Goal: Transaction & Acquisition: Purchase product/service

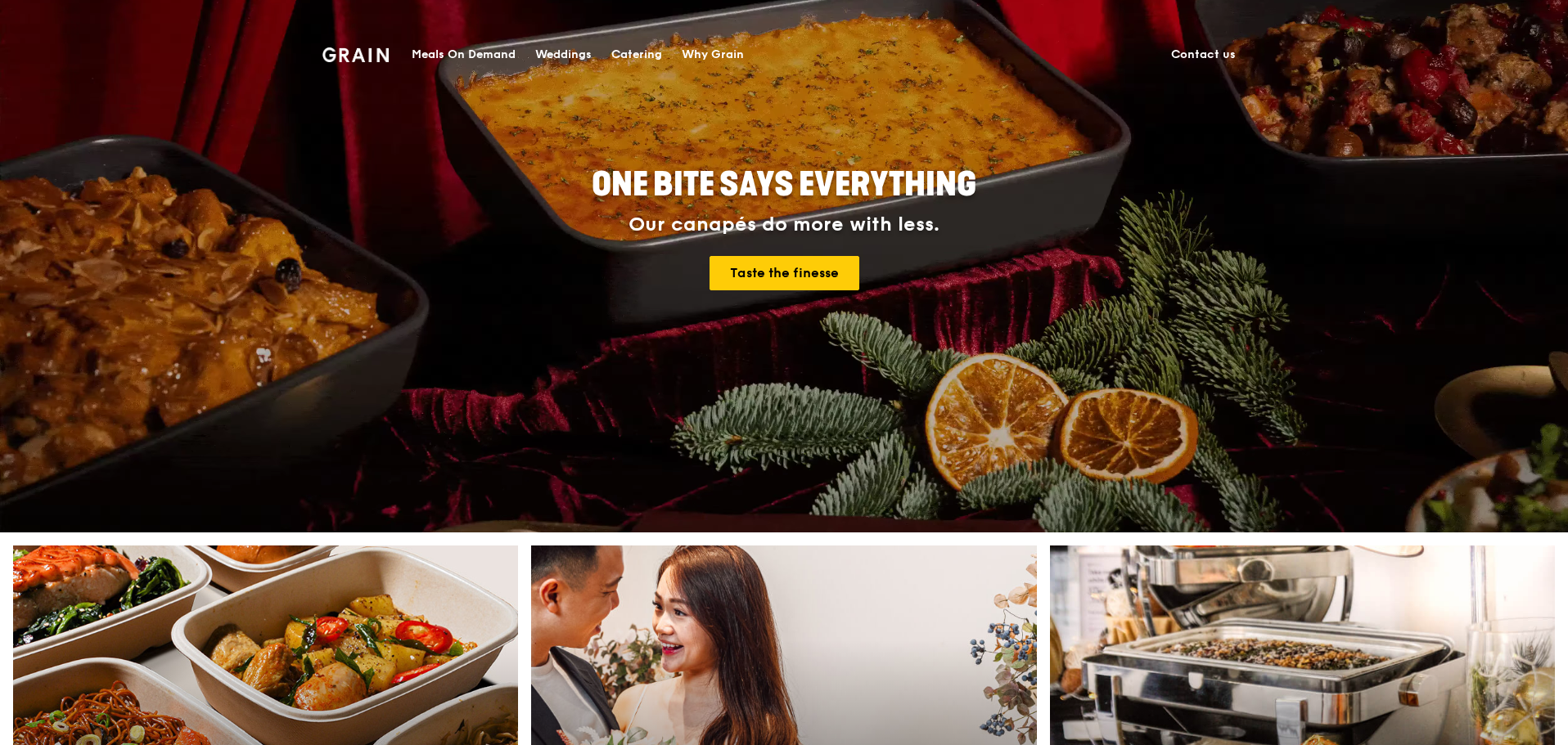
scroll to position [409, 0]
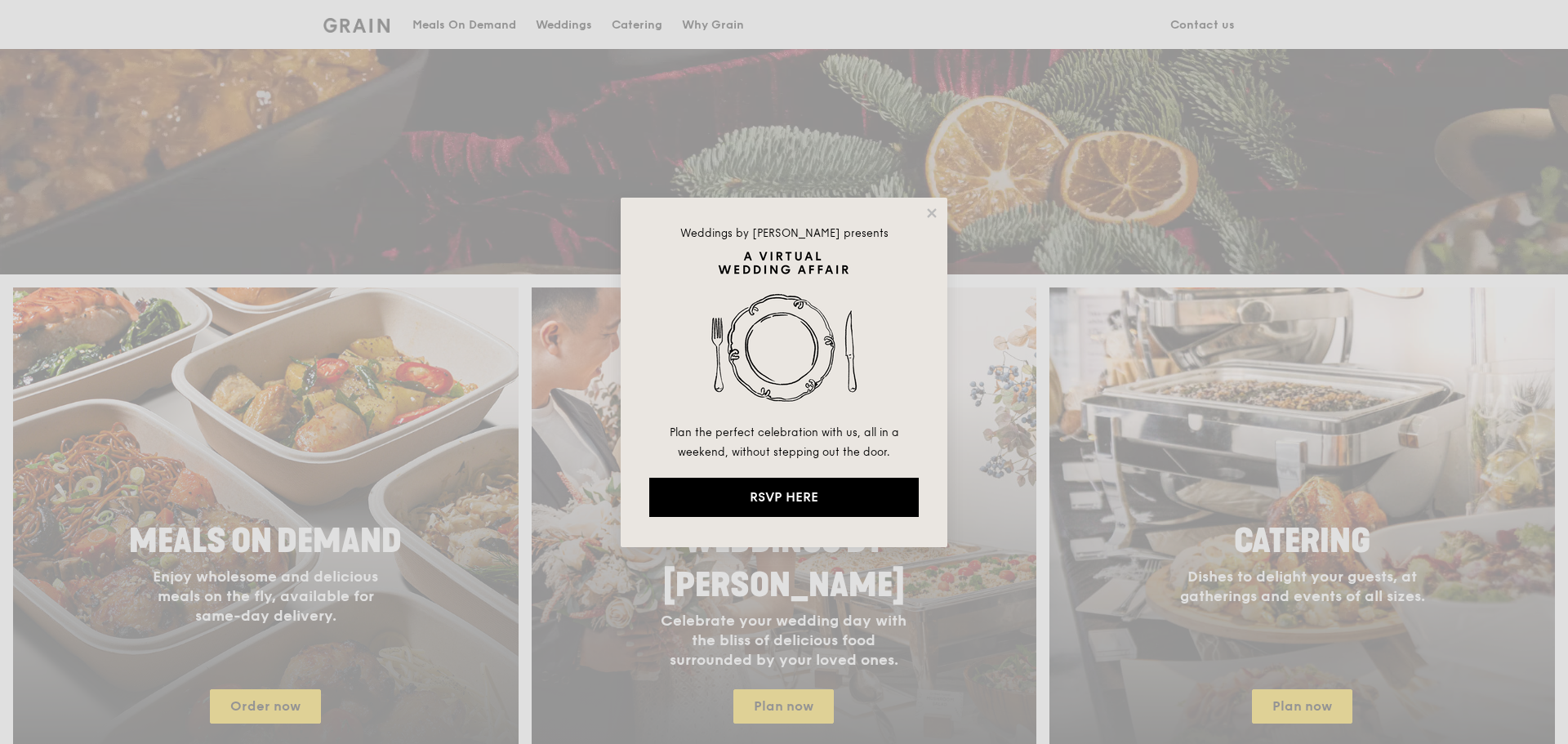
drag, startPoint x: 936, startPoint y: 211, endPoint x: 911, endPoint y: 360, distance: 151.1
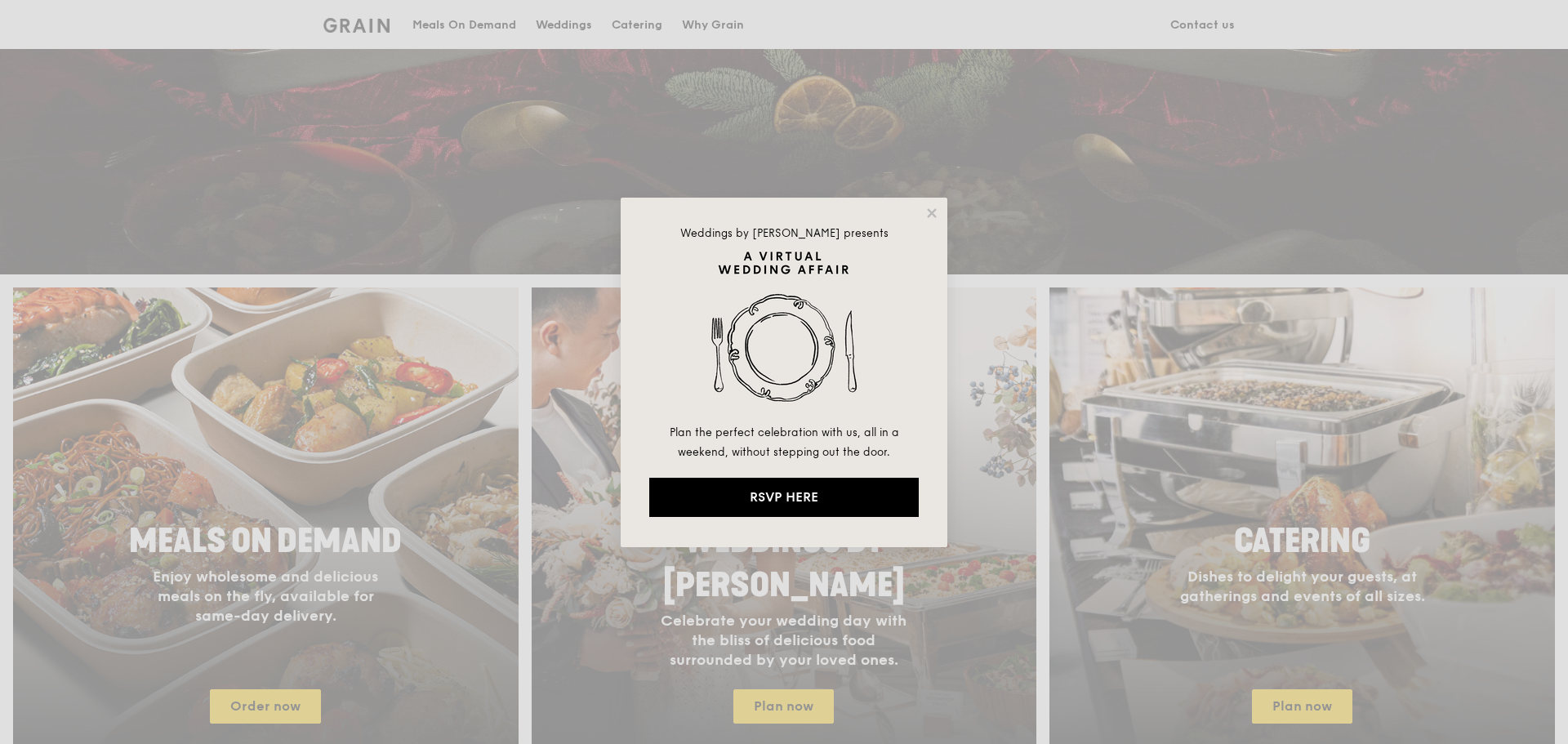
click at [911, 360] on div "Weddings by [PERSON_NAME] presents Plan the perfect celebration with us, all in…" at bounding box center [784, 372] width 327 height 350
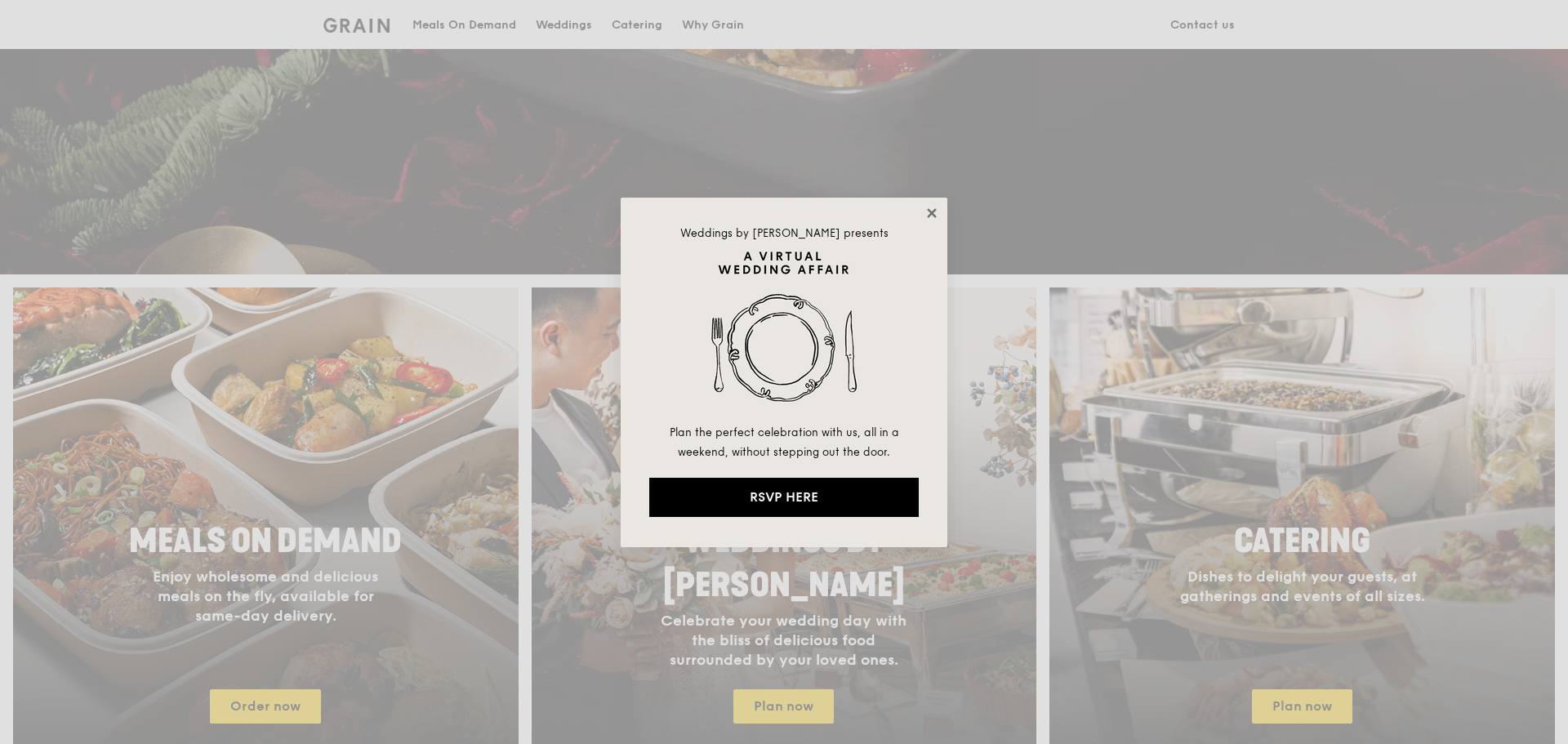
click at [935, 216] on icon at bounding box center [931, 213] width 9 height 9
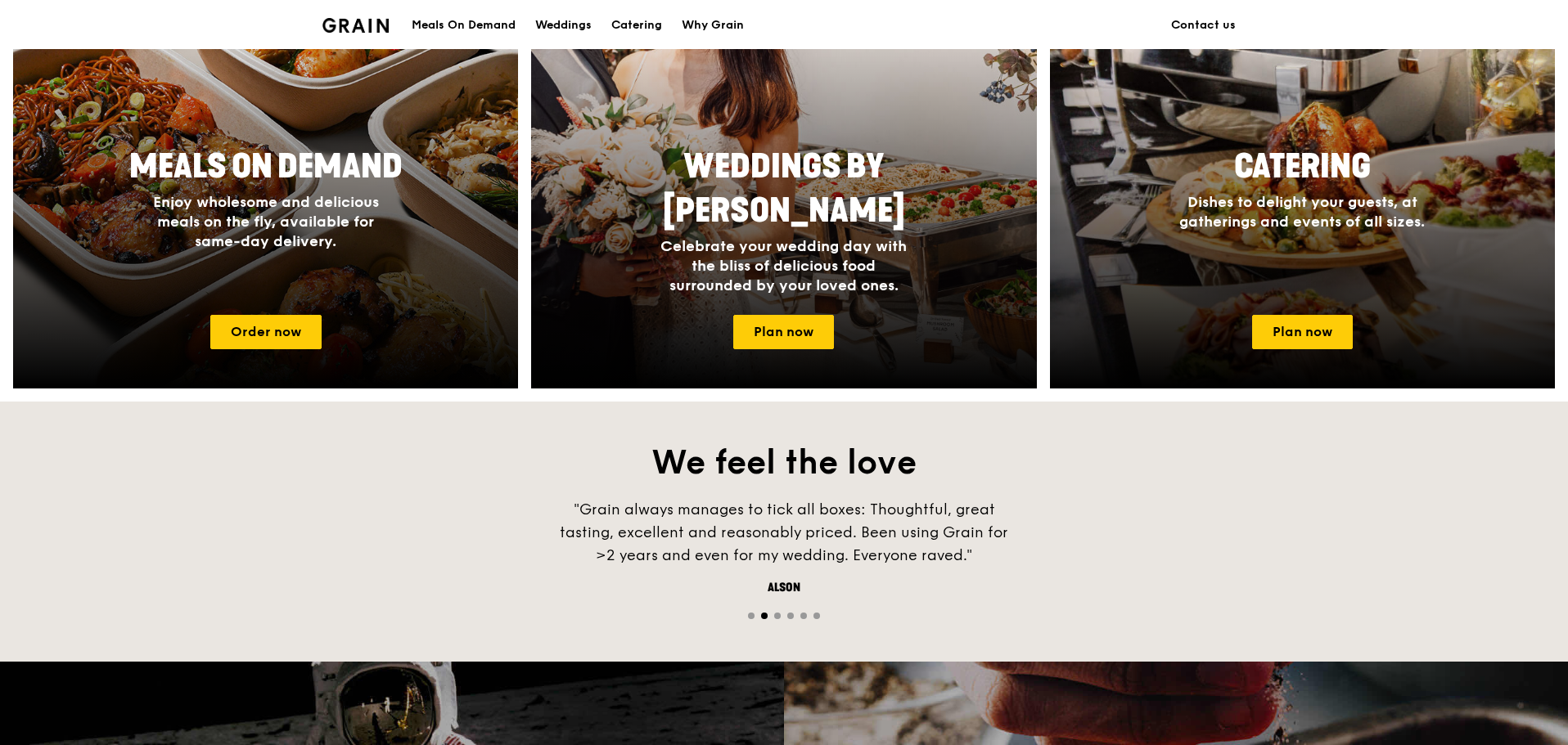
scroll to position [818, 0]
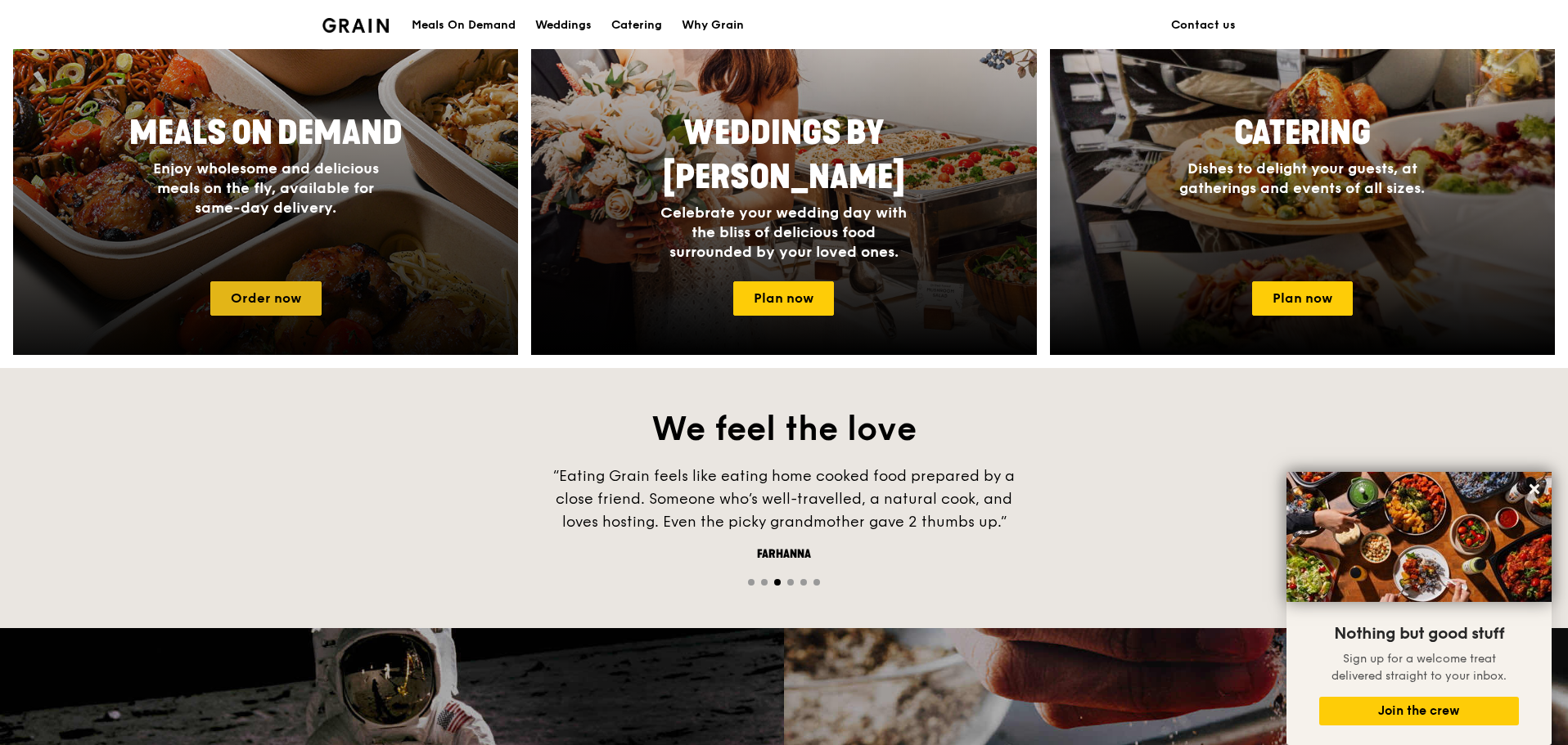
click at [289, 296] on link "Order now" at bounding box center [266, 299] width 111 height 34
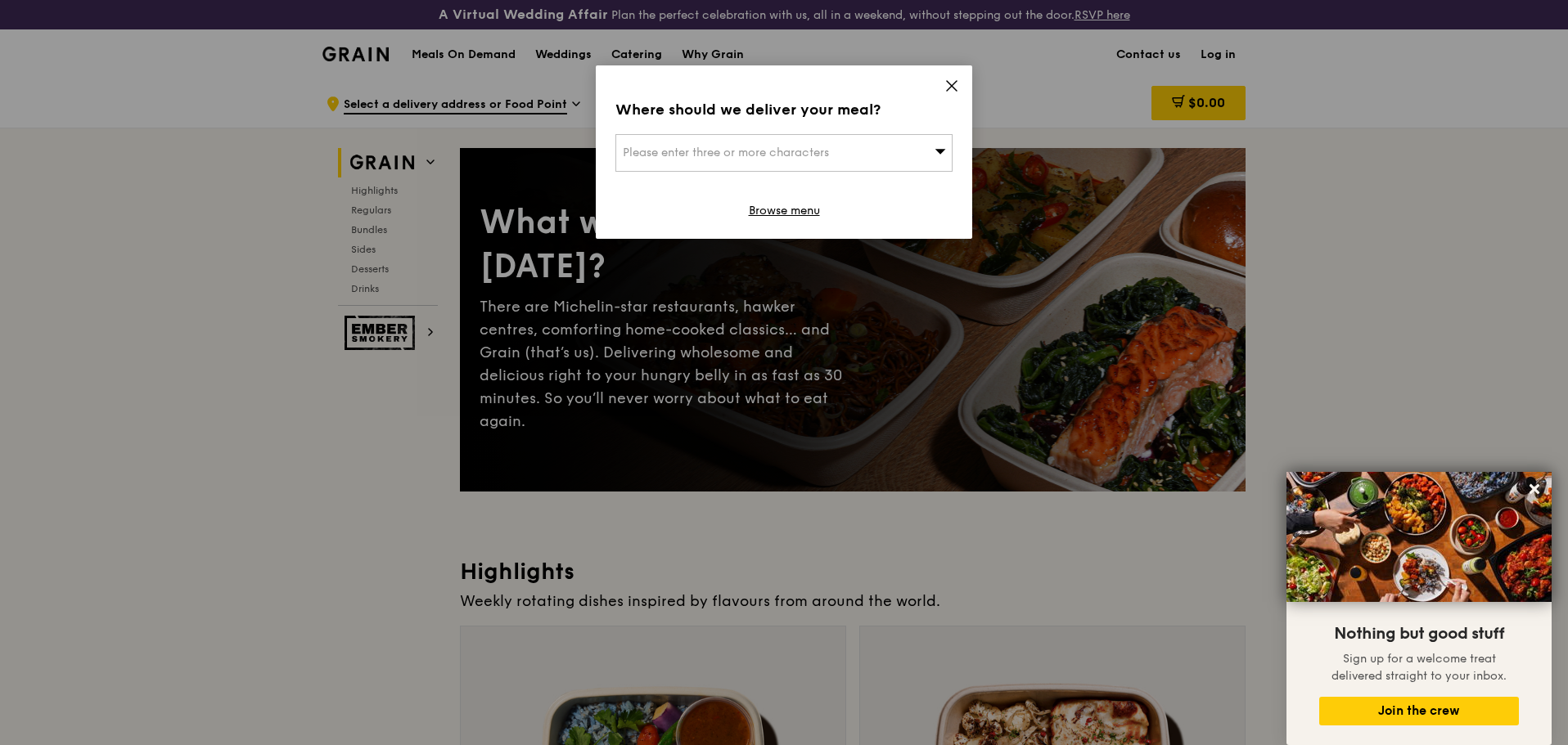
click at [847, 153] on div "Please enter three or more characters" at bounding box center [784, 153] width 337 height 37
click at [952, 78] on div "Where should we deliver your meal? Please enter three or more characters Please…" at bounding box center [784, 152] width 376 height 173
click at [952, 83] on icon at bounding box center [951, 86] width 14 height 14
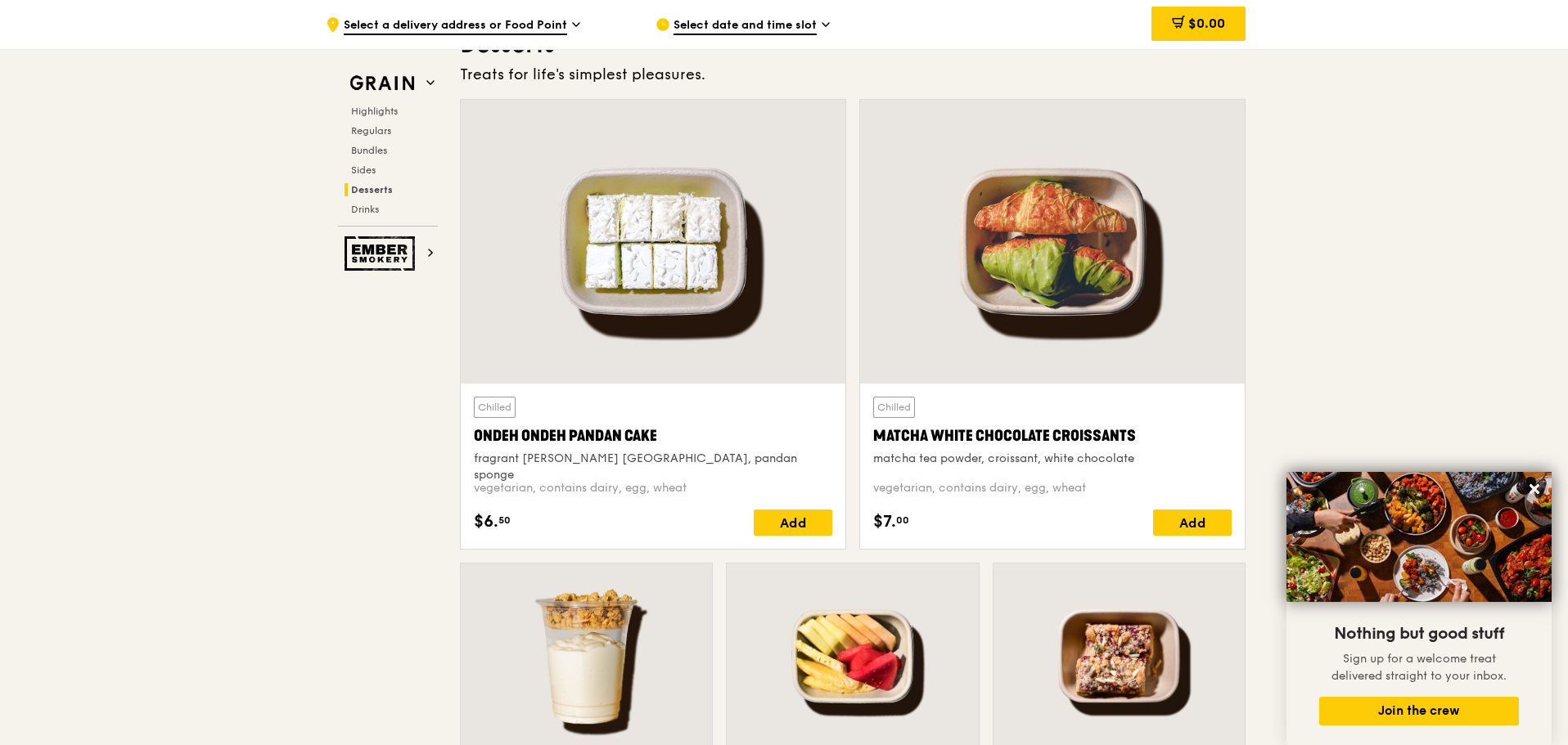
scroll to position [5071, 0]
